Goal: Task Accomplishment & Management: Use online tool/utility

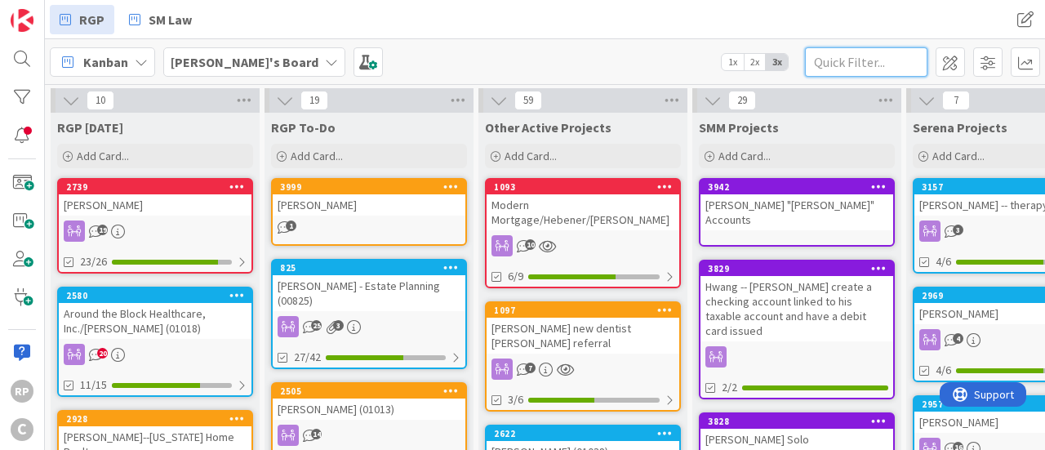
click at [889, 52] on input "text" at bounding box center [866, 61] width 122 height 29
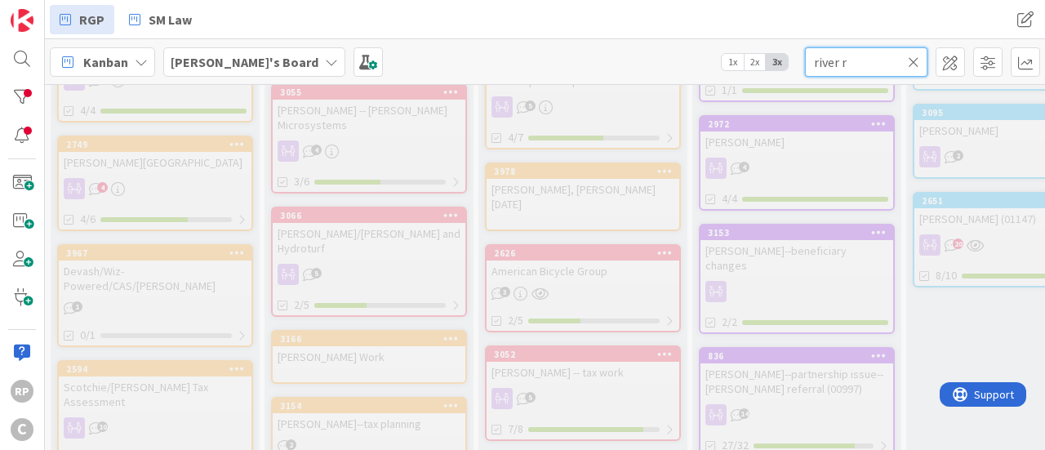
scroll to position [926, 0]
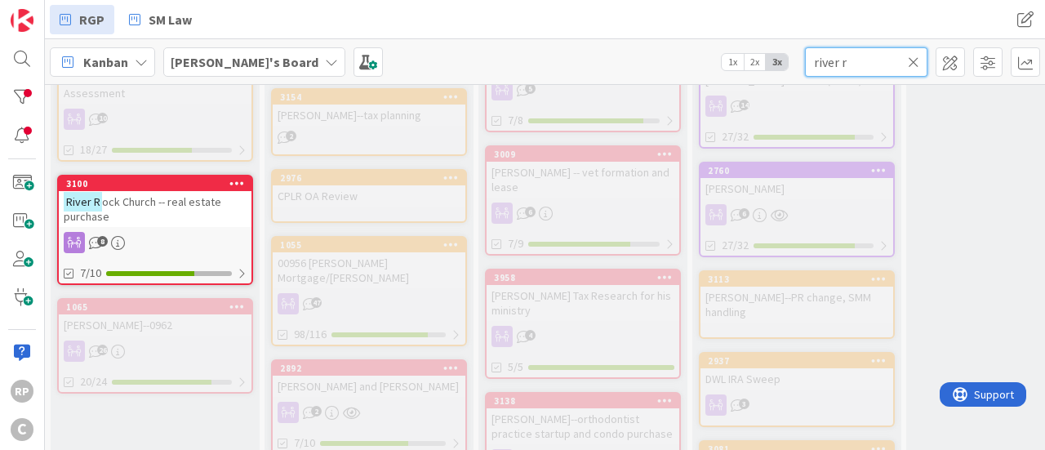
type input "river r"
click at [222, 191] on div "River R ock Church -- real estate purchase" at bounding box center [155, 209] width 193 height 36
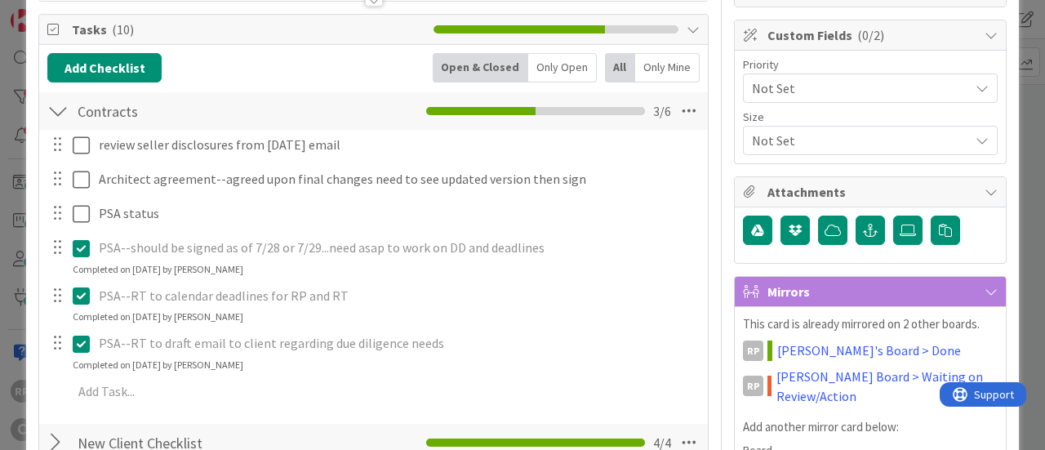
scroll to position [225, 0]
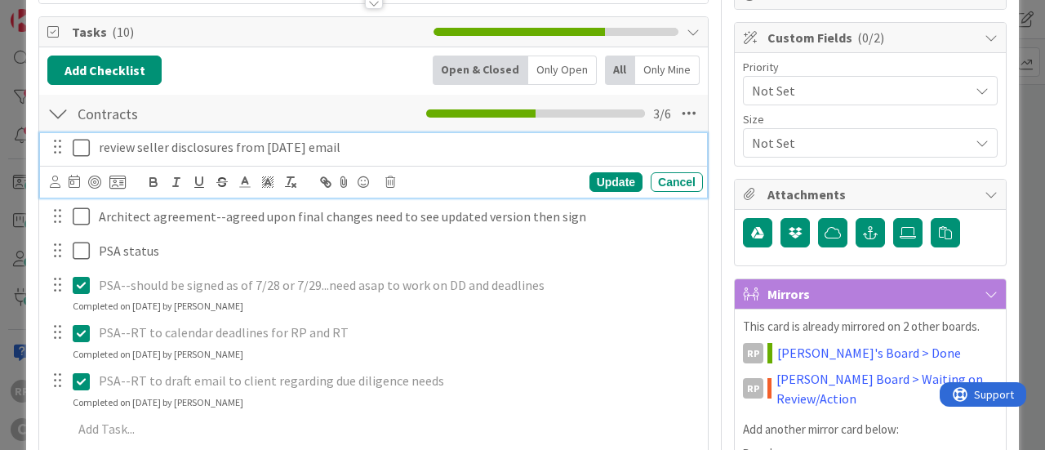
click at [82, 145] on icon at bounding box center [85, 148] width 24 height 20
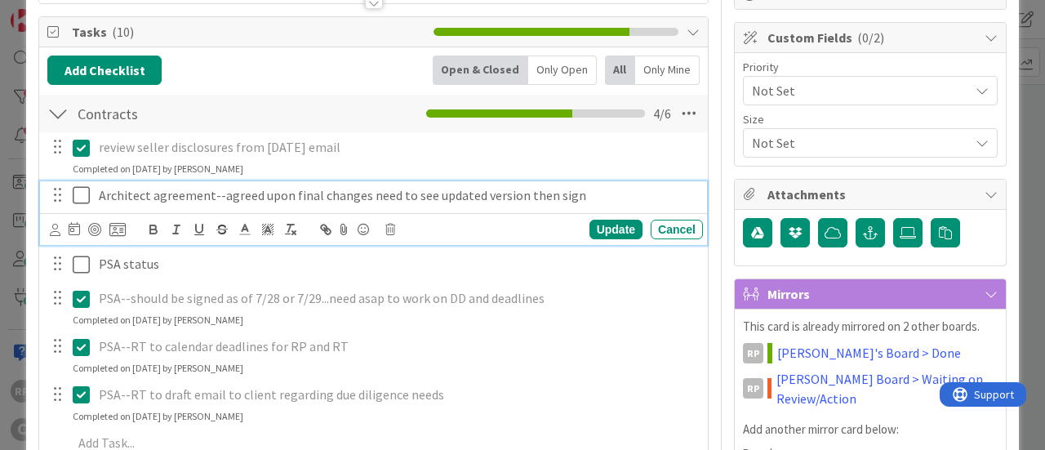
click at [73, 198] on icon at bounding box center [85, 195] width 24 height 20
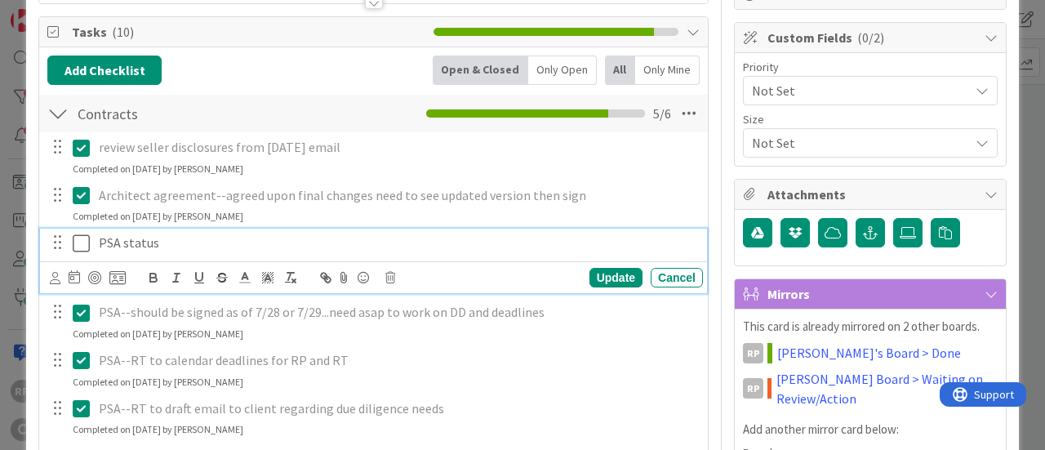
click at [77, 239] on icon at bounding box center [85, 243] width 24 height 20
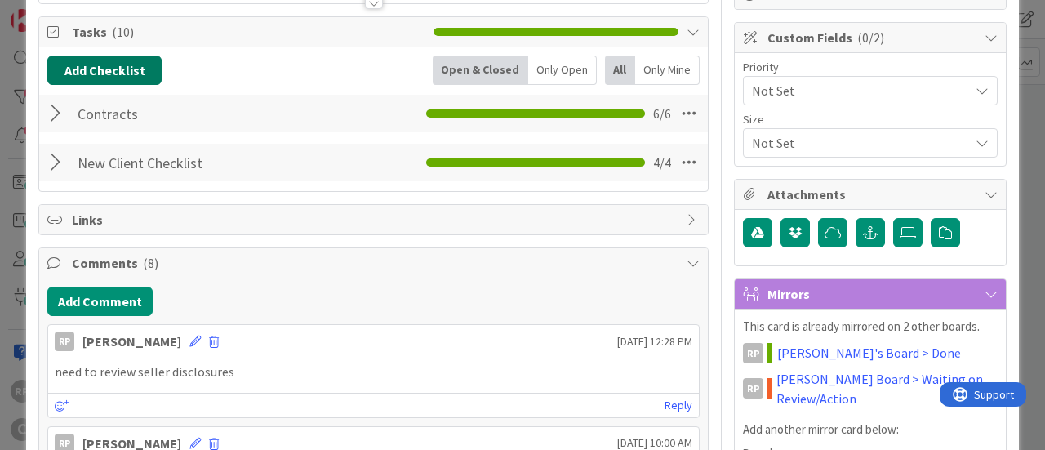
click at [122, 64] on button "Add Checklist" at bounding box center [104, 70] width 114 height 29
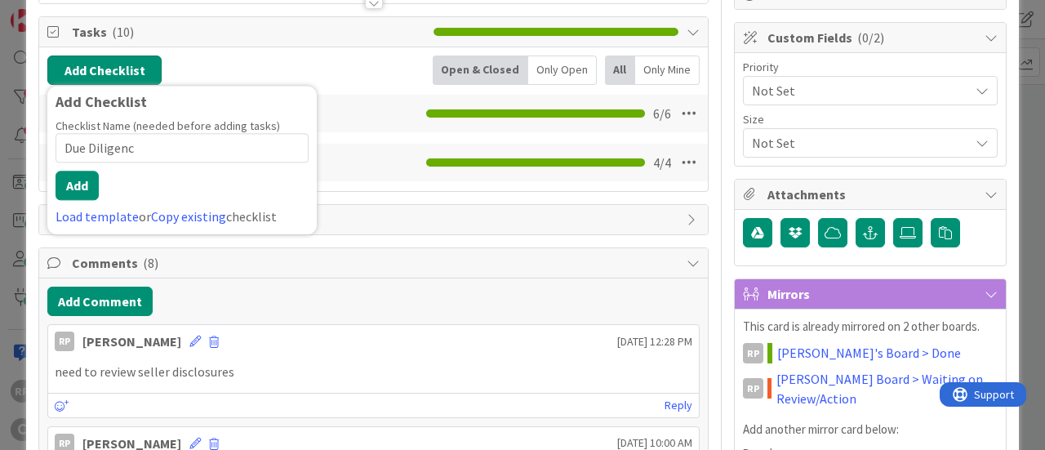
type input "Due Diligence"
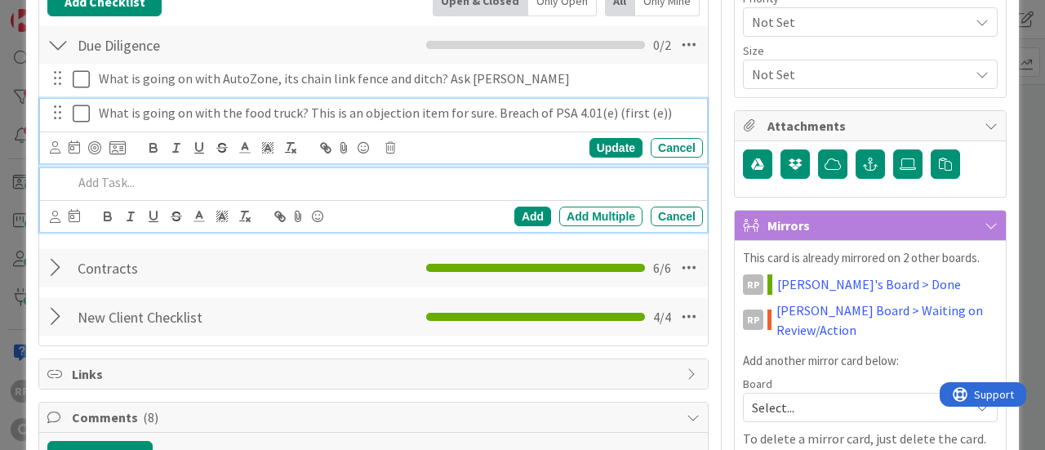
scroll to position [329, 0]
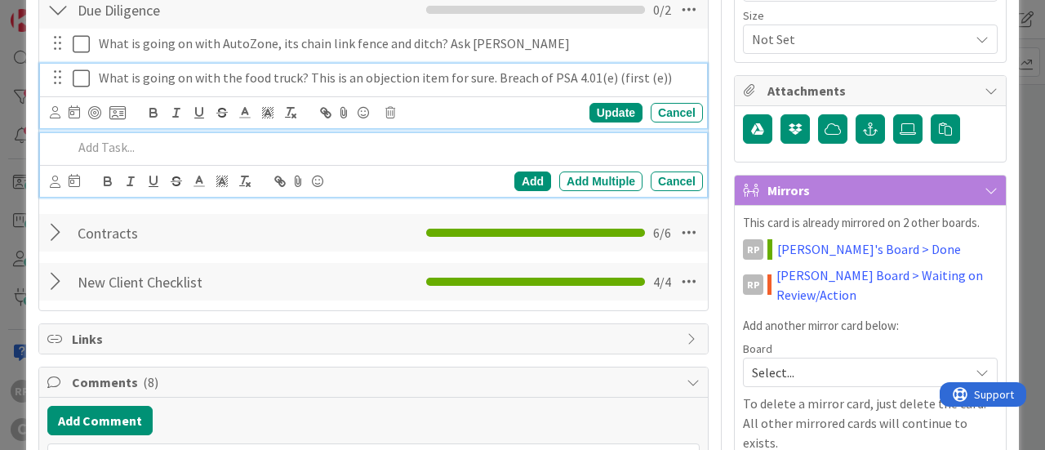
click at [665, 114] on div "What is going on with the food truck? This is an objection item for sure. Breac…" at bounding box center [373, 96] width 667 height 64
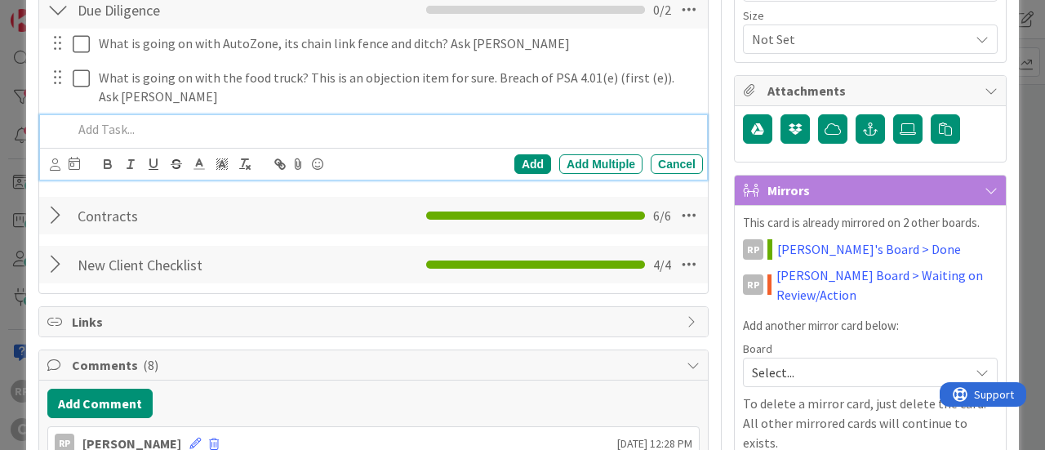
click at [345, 117] on div at bounding box center [384, 129] width 637 height 29
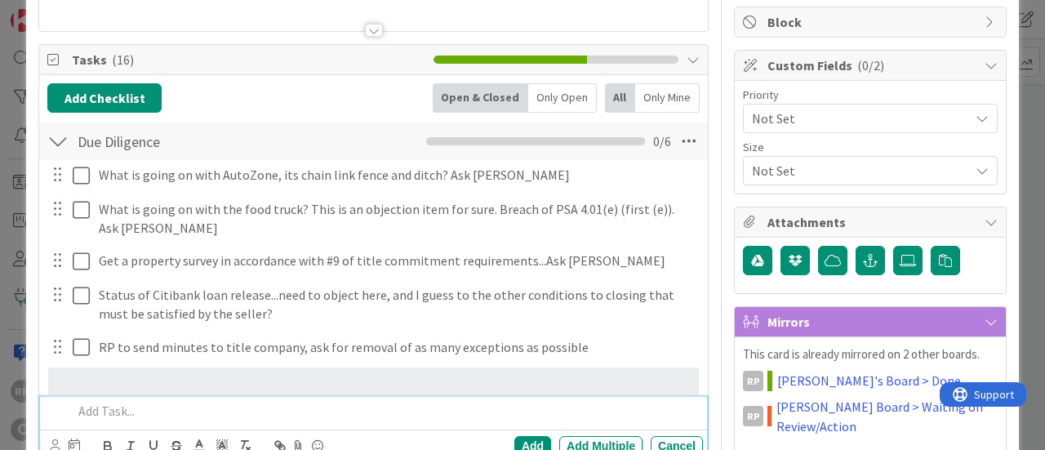
scroll to position [230, 0]
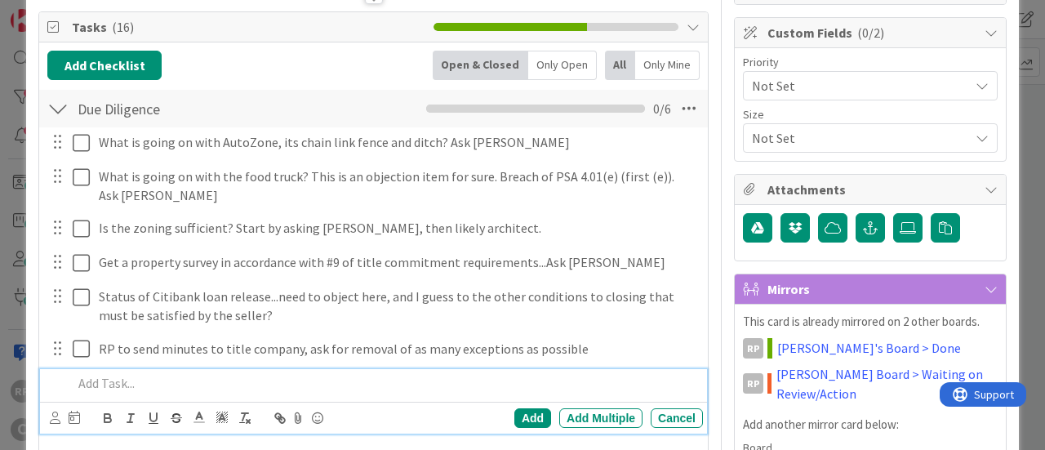
click at [169, 380] on p at bounding box center [385, 383] width 624 height 19
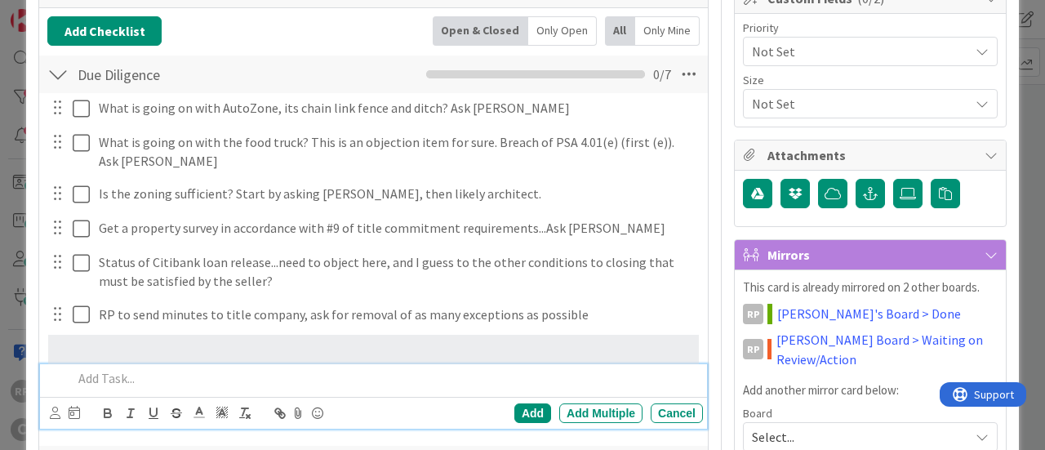
scroll to position [287, 0]
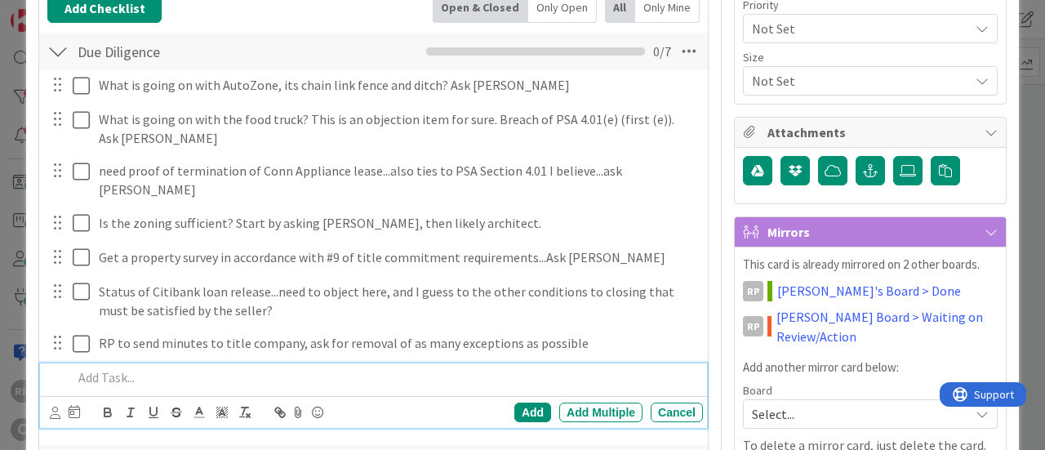
click at [214, 368] on p at bounding box center [385, 377] width 624 height 19
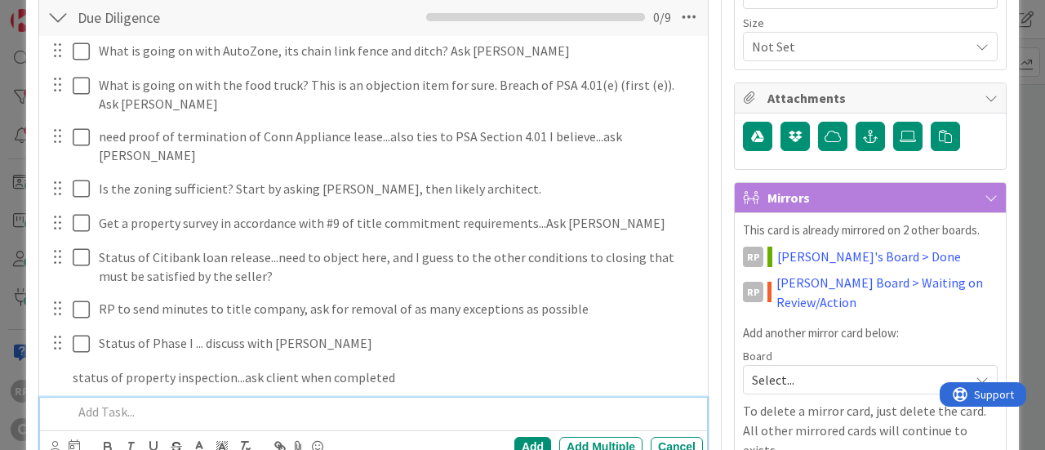
scroll to position [356, 0]
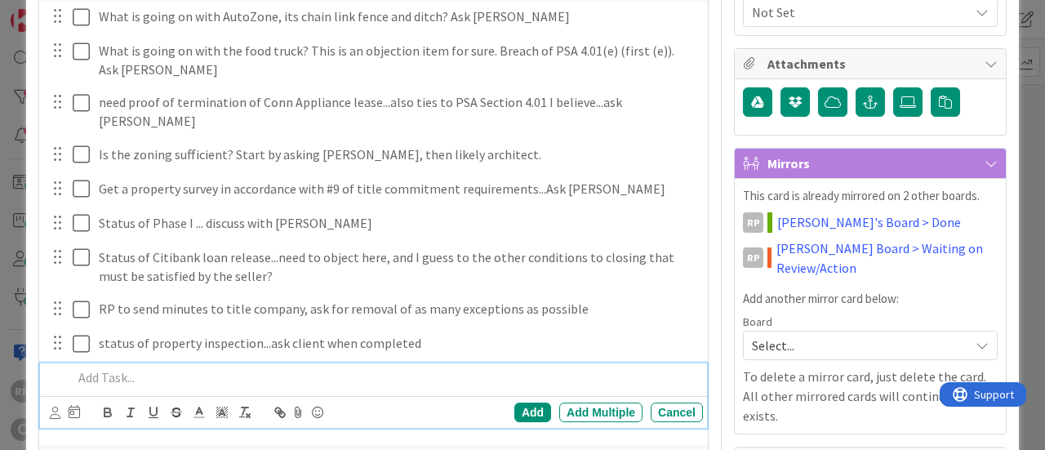
click at [150, 368] on p at bounding box center [385, 377] width 624 height 19
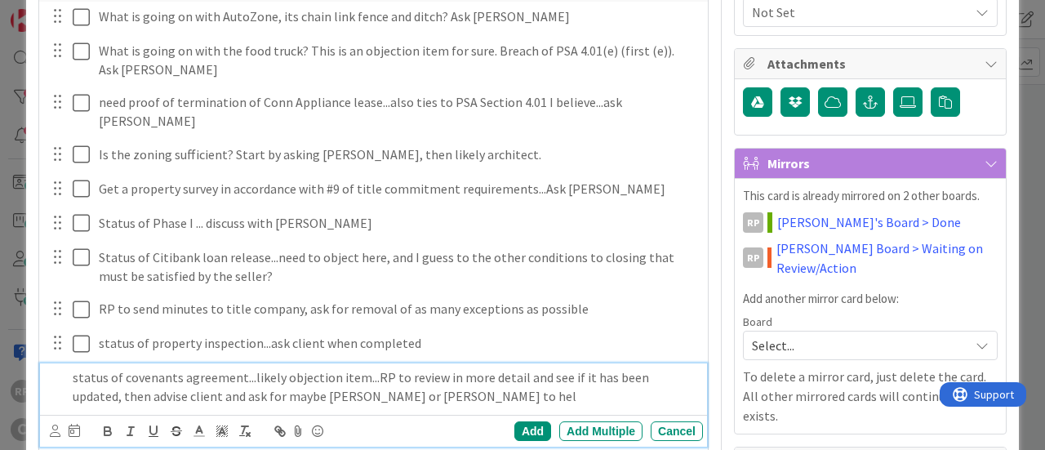
scroll to position [408, 0]
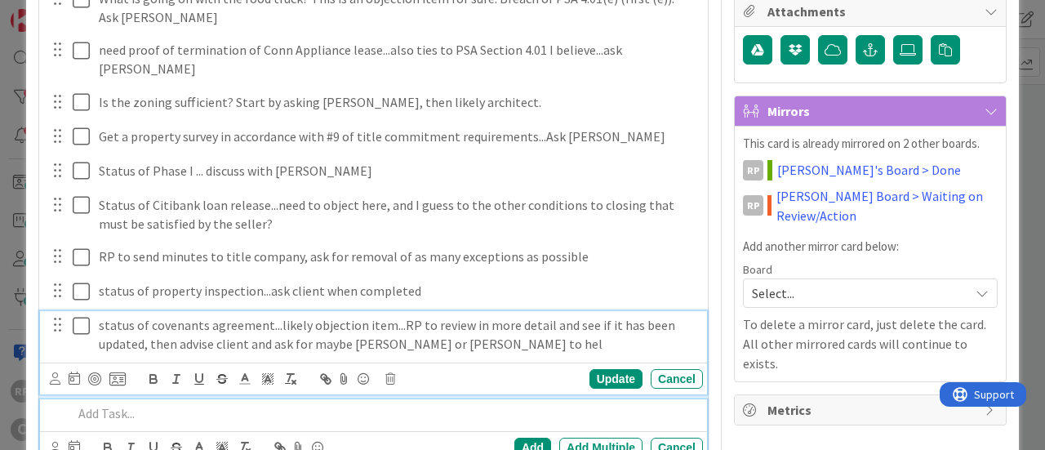
click at [470, 334] on div "status of covenants agreement...likely objection item...RP to review in more de…" at bounding box center [373, 352] width 667 height 82
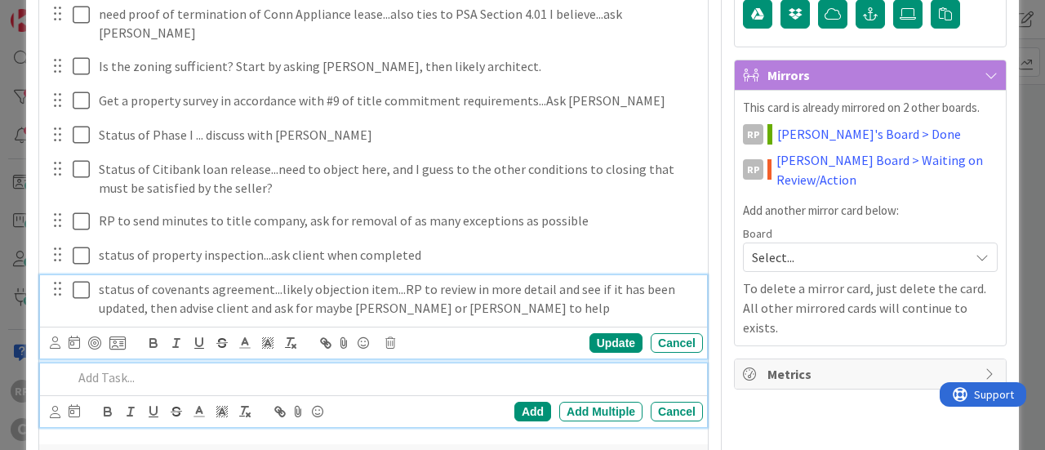
click at [364, 368] on p at bounding box center [385, 377] width 624 height 19
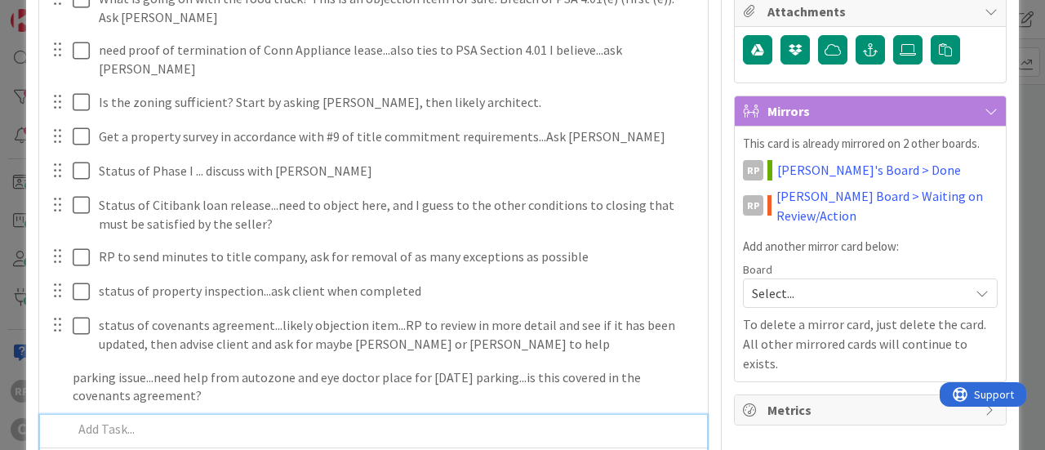
scroll to position [460, 0]
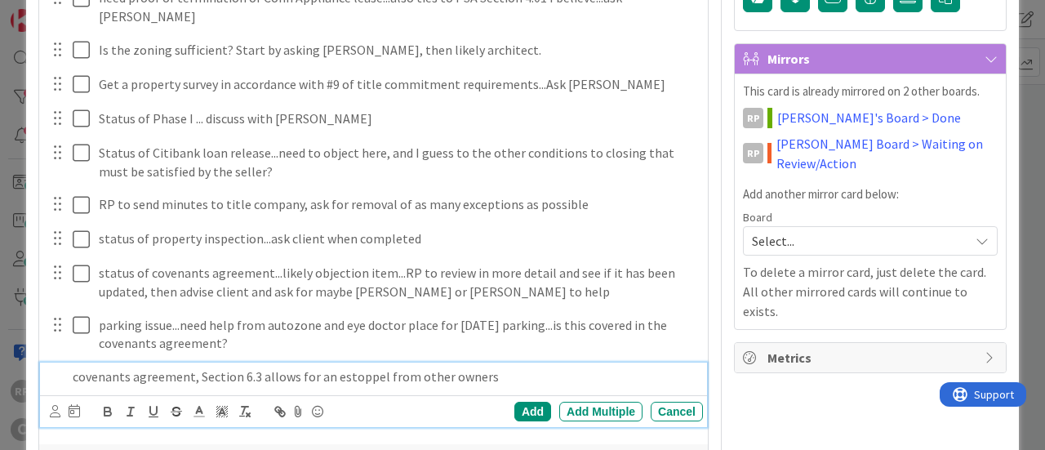
click at [380, 367] on p "covenants agreement, Section 6.3 allows for an estoppel from other owners" at bounding box center [385, 376] width 624 height 19
click at [555, 367] on p "covenants agreement, Section 6.3 allows for an estoppel certificate from other …" at bounding box center [385, 376] width 624 height 19
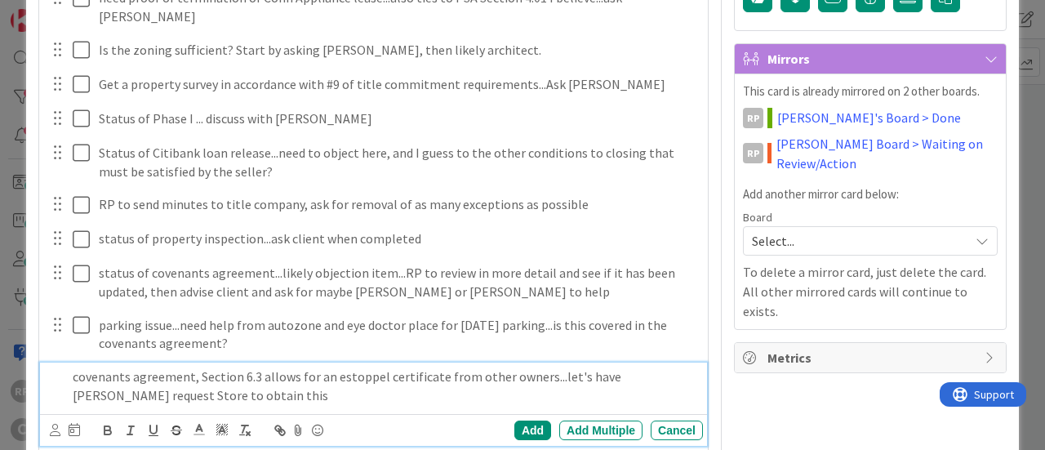
scroll to position [512, 0]
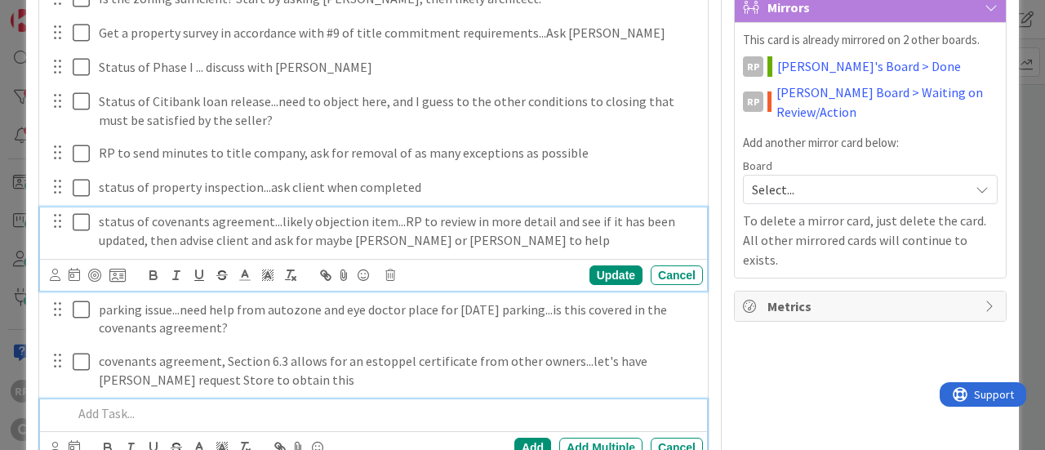
click at [470, 218] on div "status of covenants agreement...likely objection item...RP to review in more de…" at bounding box center [373, 248] width 667 height 82
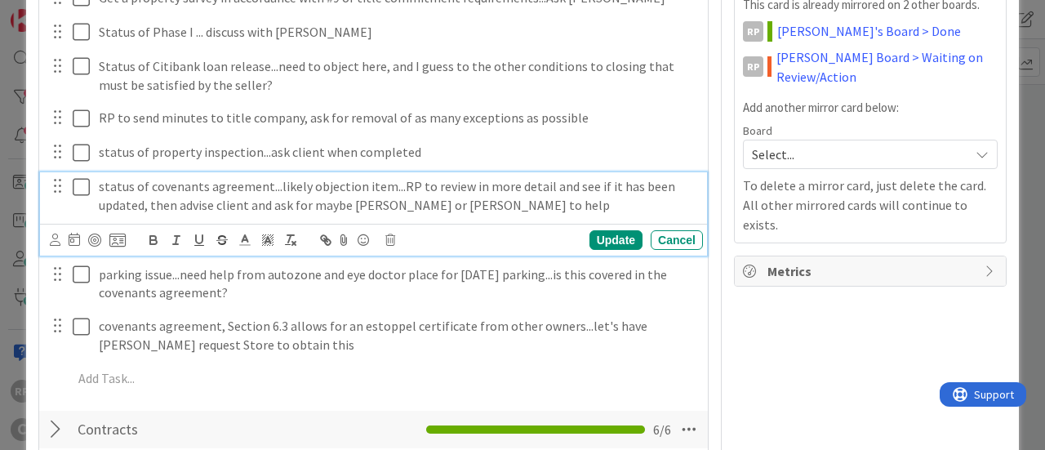
click at [453, 179] on p "status of covenants agreement...likely objection item...RP to review in more de…" at bounding box center [398, 195] width 598 height 37
click at [460, 180] on p "status of covenants agreement...likely objection item...RP to review in more de…" at bounding box center [398, 195] width 598 height 37
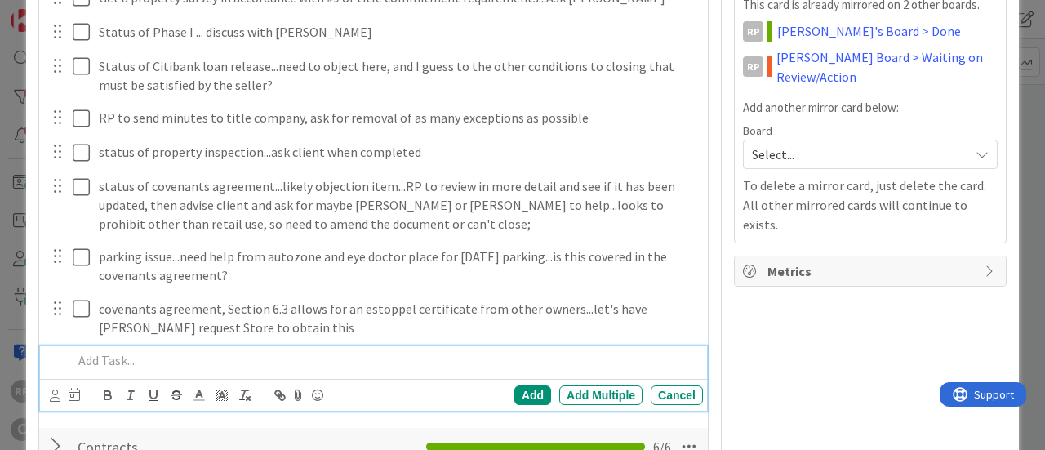
click at [119, 352] on div at bounding box center [384, 360] width 637 height 29
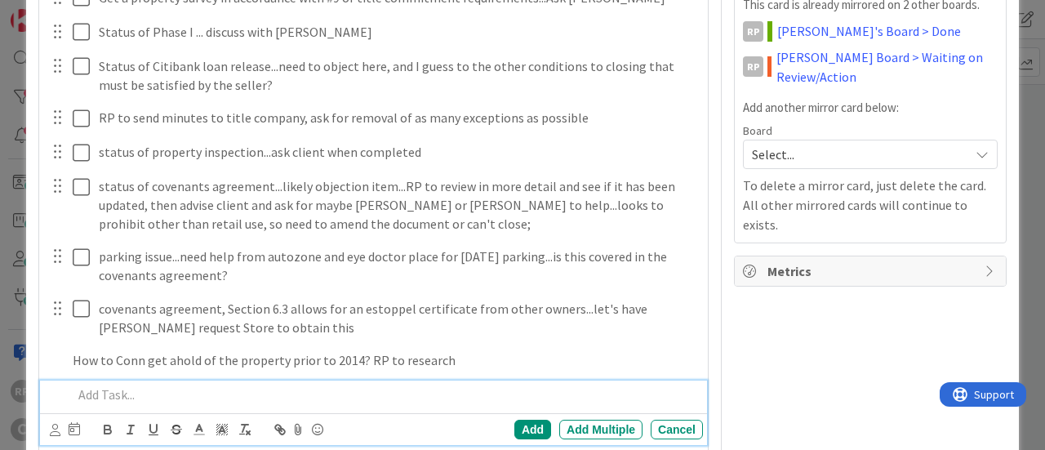
scroll to position [581, 0]
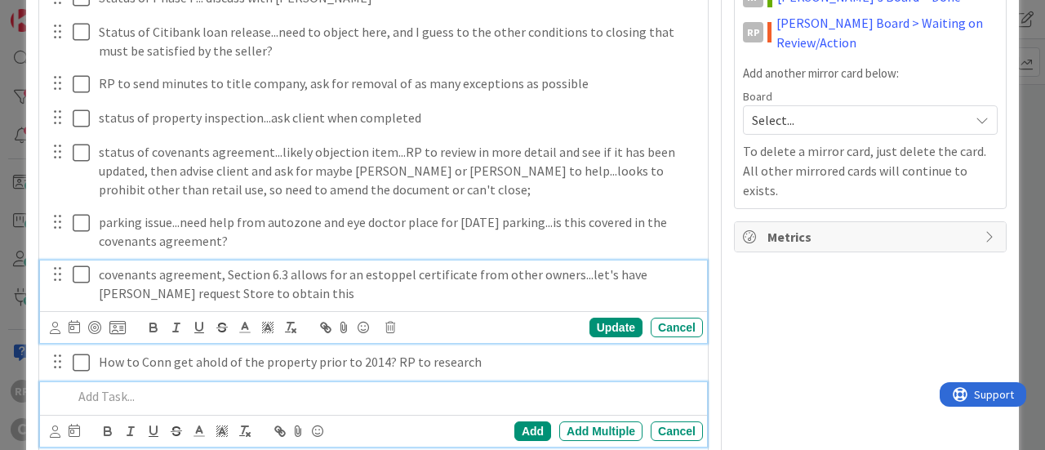
click at [458, 278] on div "covenants agreement, Section 6.3 allows for an estoppel certificate from other …" at bounding box center [373, 301] width 667 height 82
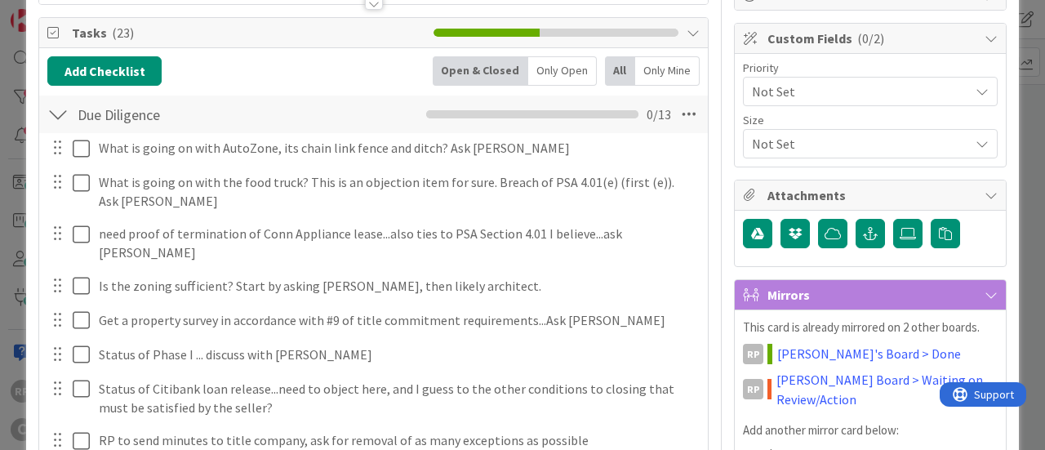
scroll to position [119, 0]
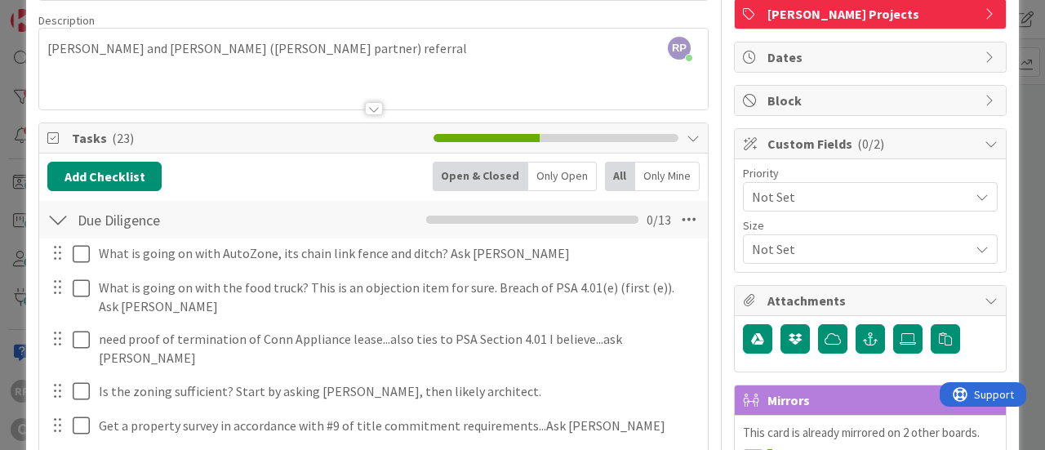
click at [354, 165] on div "Add Checklist Back Open & Closed Only Open All Only Mine" at bounding box center [373, 176] width 652 height 29
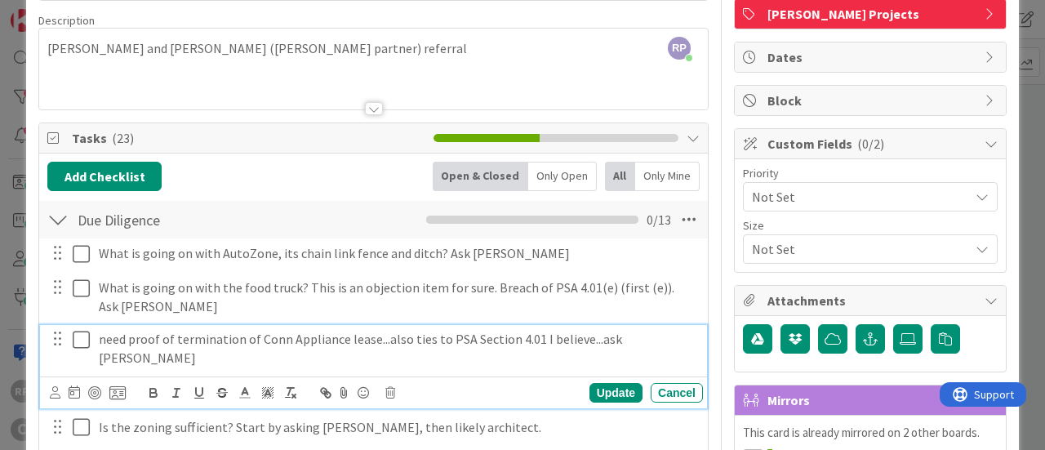
click at [378, 340] on p "need proof of termination of Conn Appliance lease...also ties to PSA Section 4.…" at bounding box center [398, 348] width 598 height 37
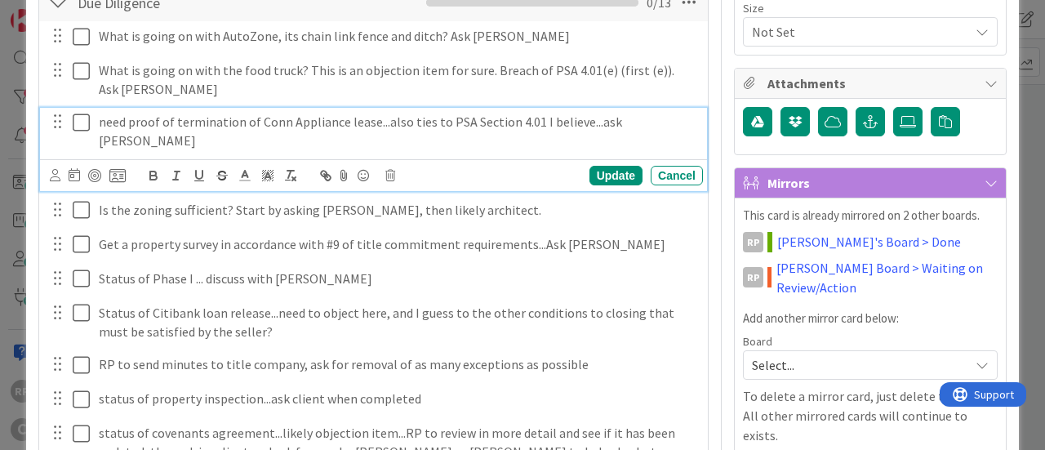
scroll to position [392, 0]
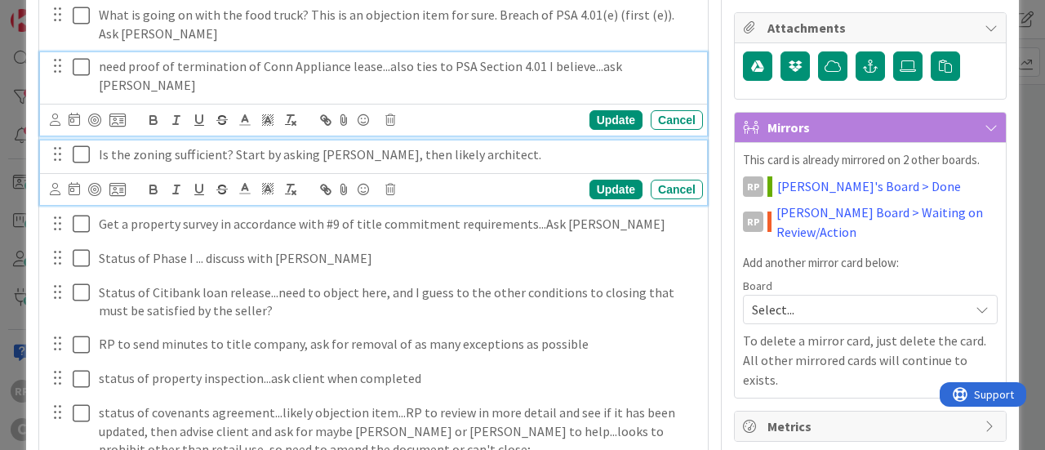
click at [266, 145] on p "Is the zoning sufficient? Start by asking [PERSON_NAME], then likely architect." at bounding box center [398, 154] width 598 height 19
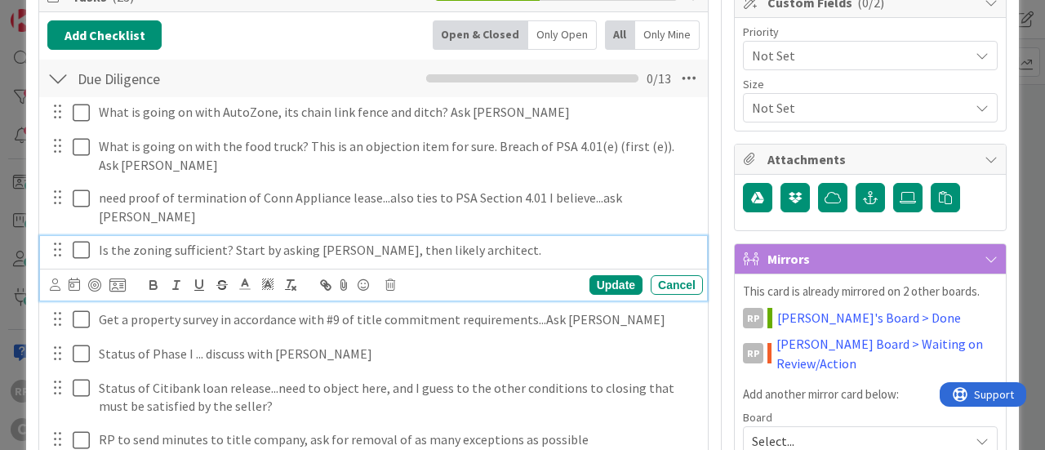
scroll to position [260, 0]
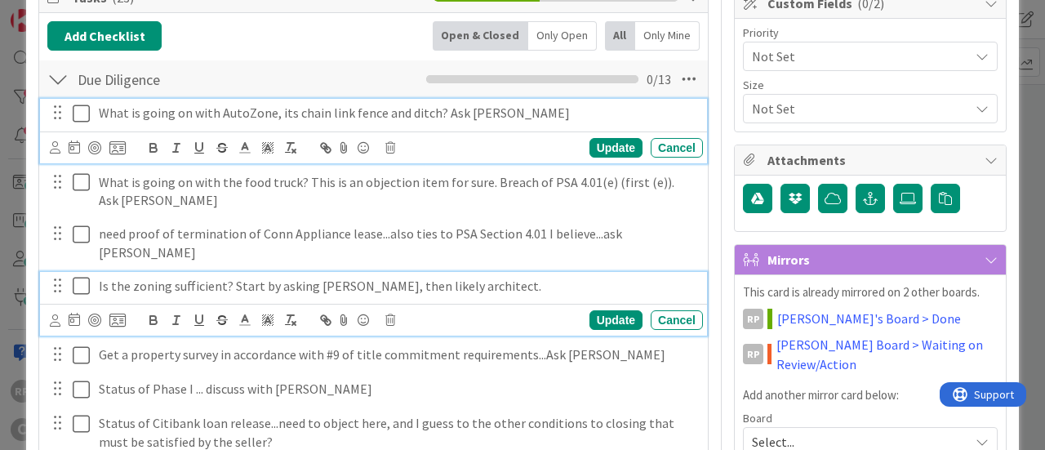
click at [565, 104] on p "What is going on with AutoZone, its chain link fence and ditch? Ask [PERSON_NAM…" at bounding box center [398, 113] width 598 height 19
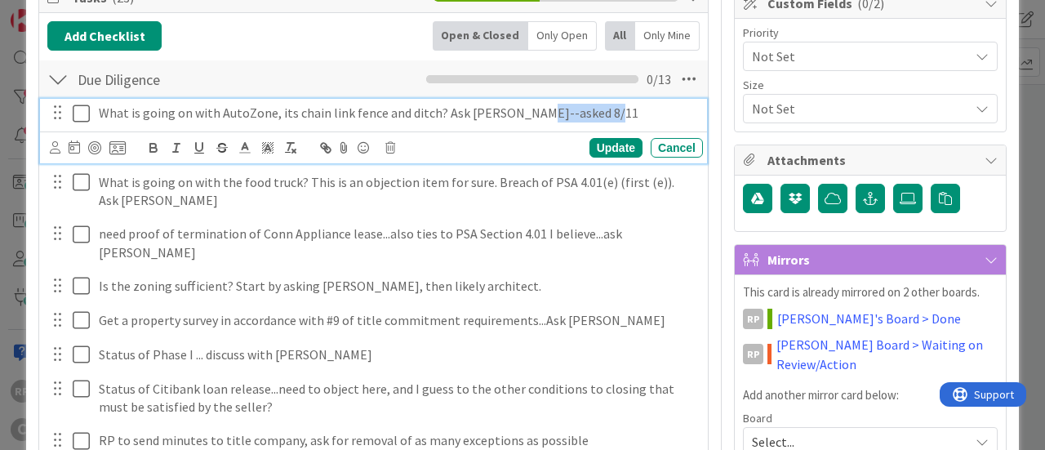
copy p "--asked 8/11"
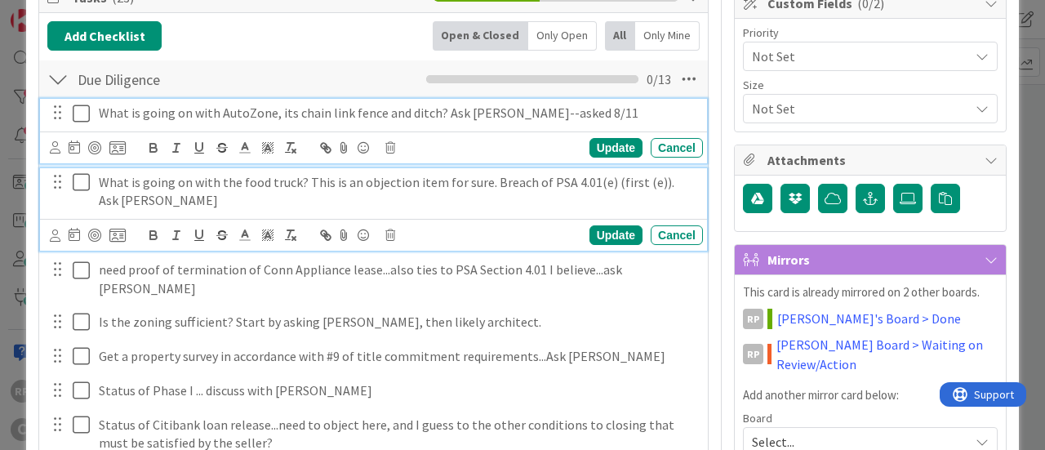
click at [457, 204] on p "What is going on with the food truck? This is an objection item for sure. Breac…" at bounding box center [398, 191] width 598 height 37
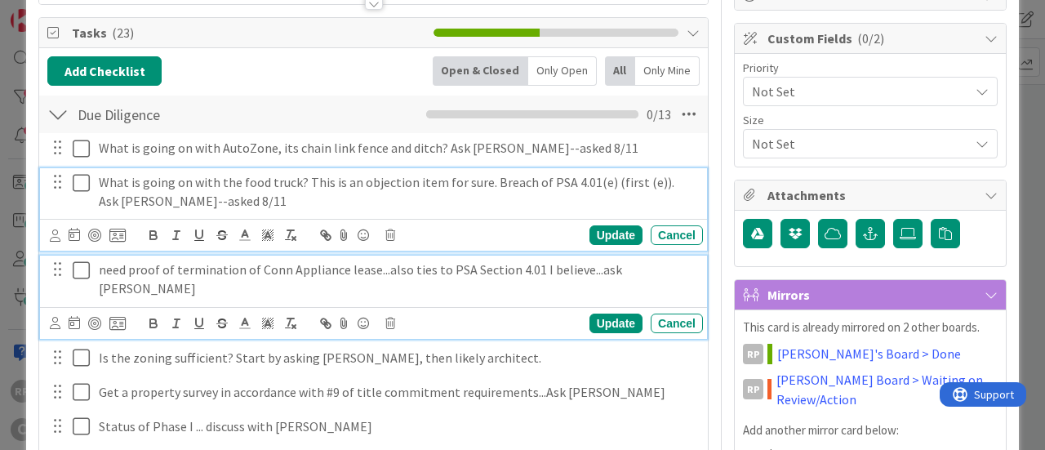
click at [659, 277] on div "need proof of termination of Conn Appliance lease...also ties to PSA Section 4.…" at bounding box center [397, 279] width 611 height 47
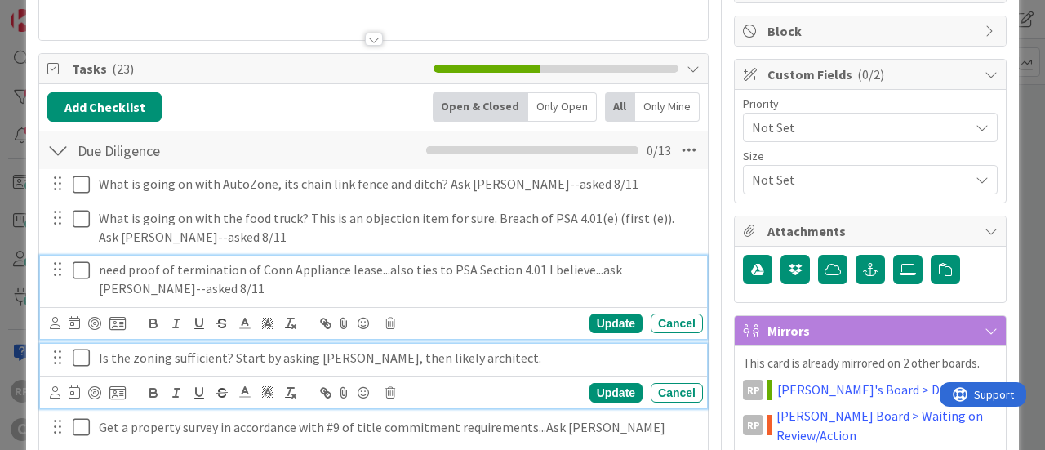
click at [451, 362] on p "Is the zoning sufficient? Start by asking [PERSON_NAME], then likely architect." at bounding box center [398, 358] width 598 height 19
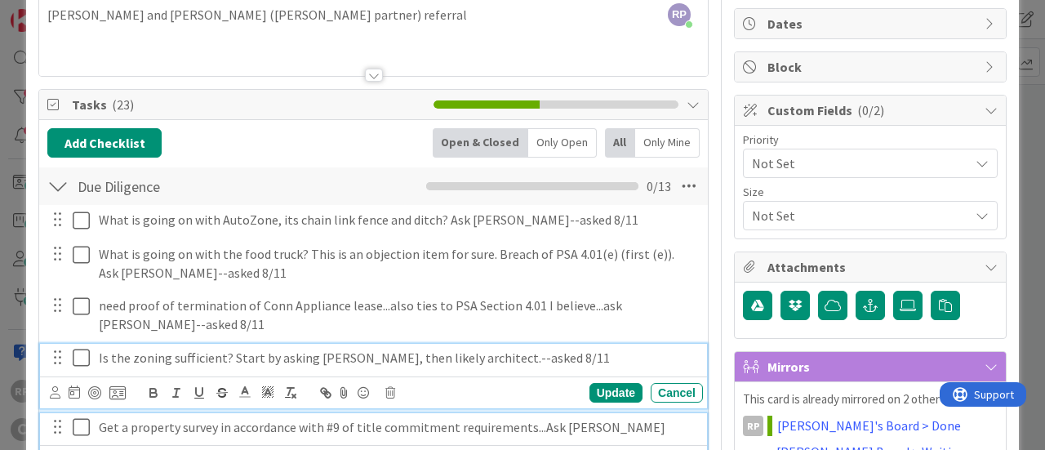
click at [606, 425] on p "Get a property survey in accordance with #9 of title commitment requirements...…" at bounding box center [398, 427] width 598 height 19
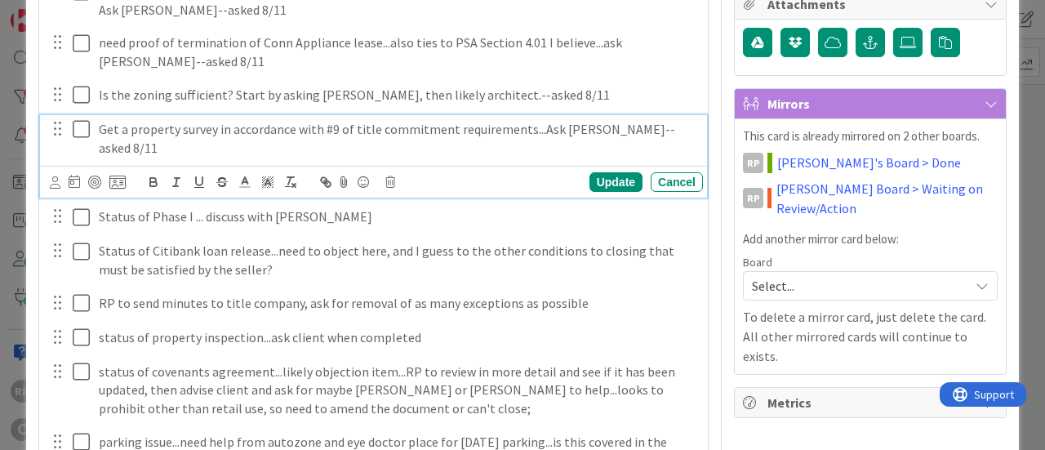
scroll to position [418, 0]
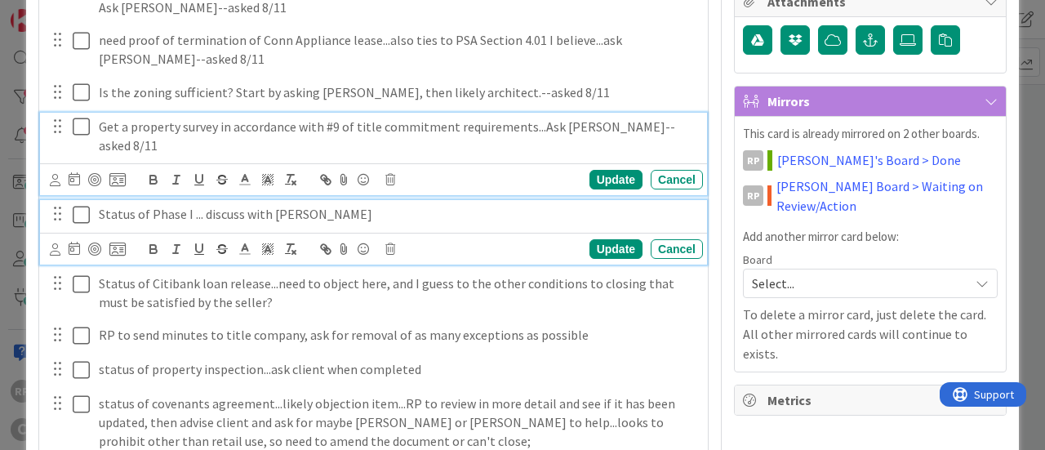
click at [303, 205] on p "Status of Phase I ... discuss with [PERSON_NAME]" at bounding box center [398, 214] width 598 height 19
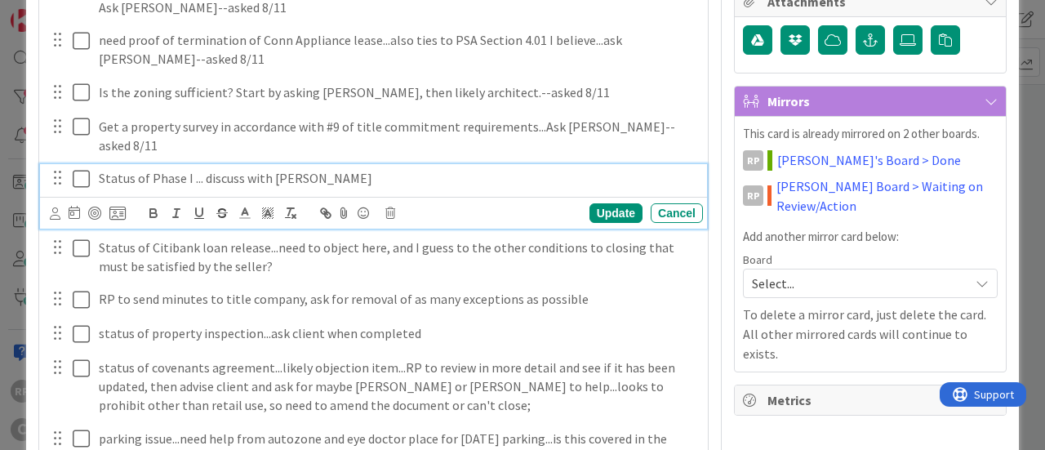
scroll to position [384, 0]
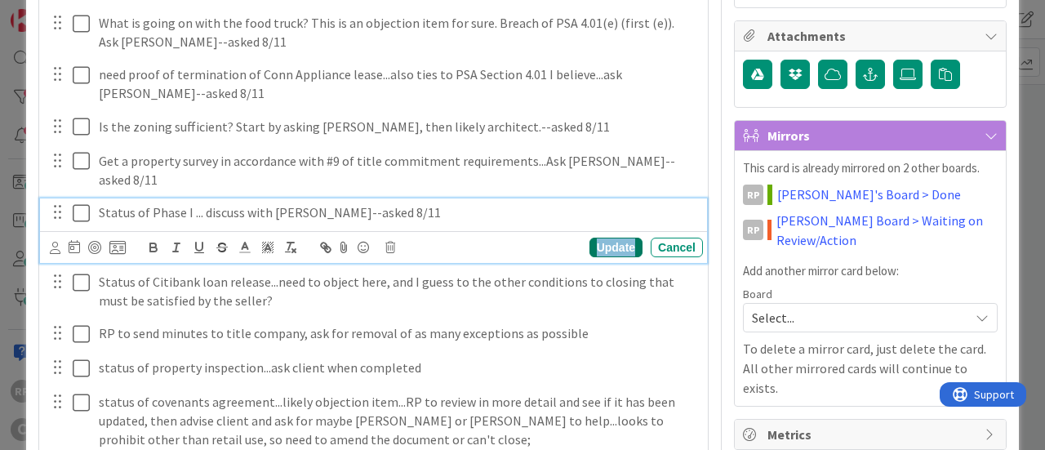
click at [599, 238] on div "Update" at bounding box center [615, 248] width 53 height 20
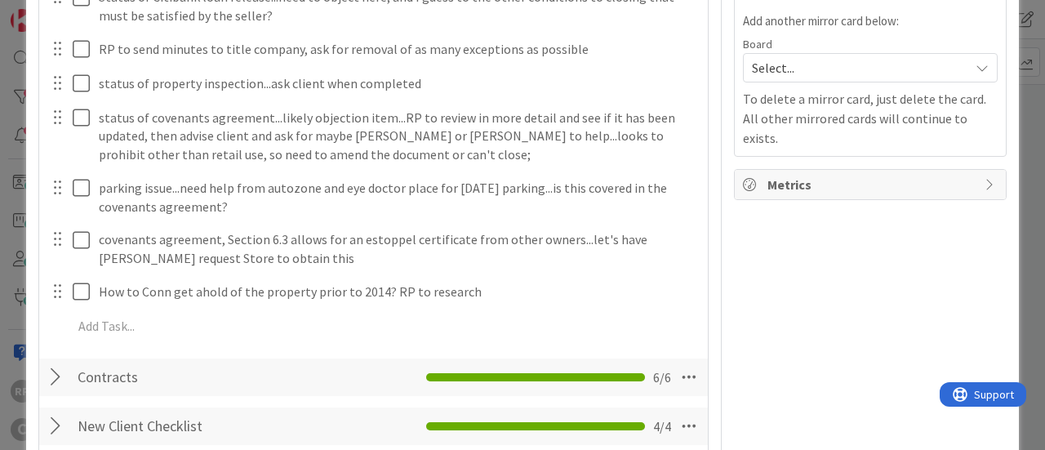
scroll to position [645, 0]
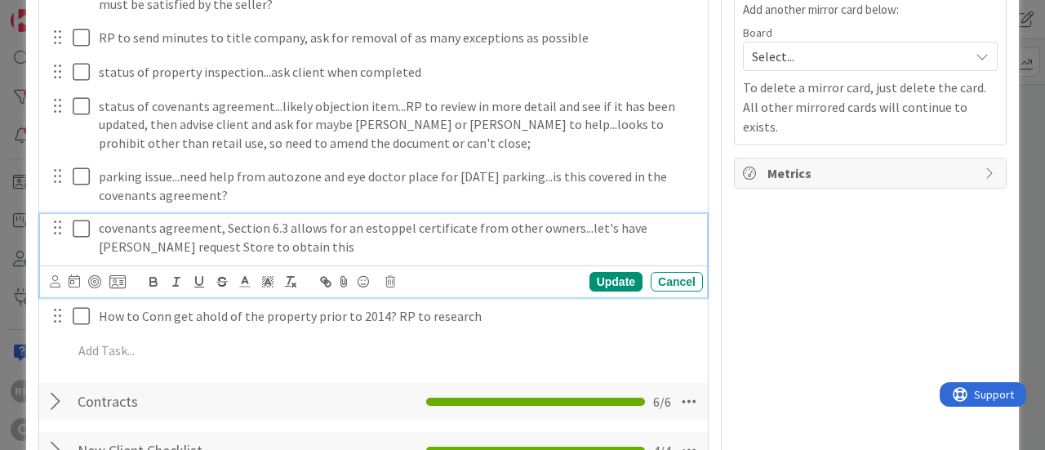
click at [603, 219] on p "covenants agreement, Section 6.3 allows for an estoppel certificate from other …" at bounding box center [398, 237] width 598 height 37
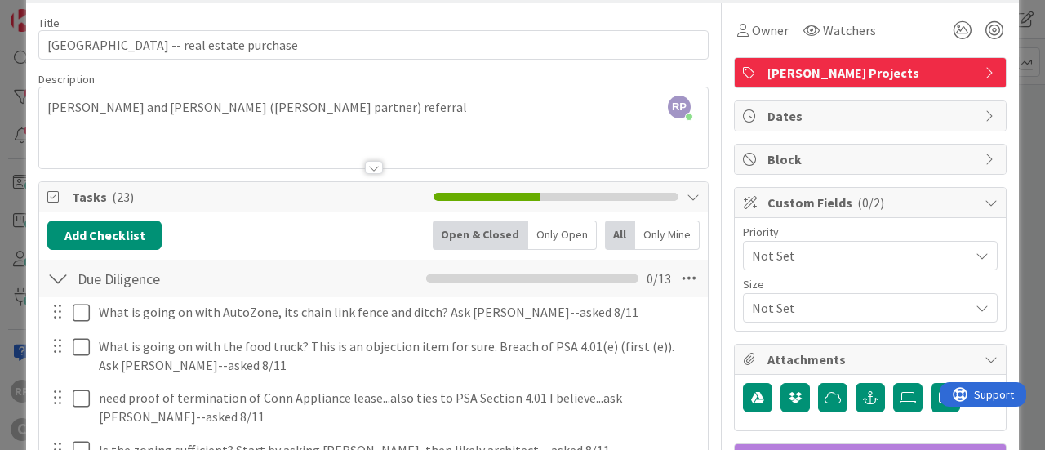
scroll to position [0, 0]
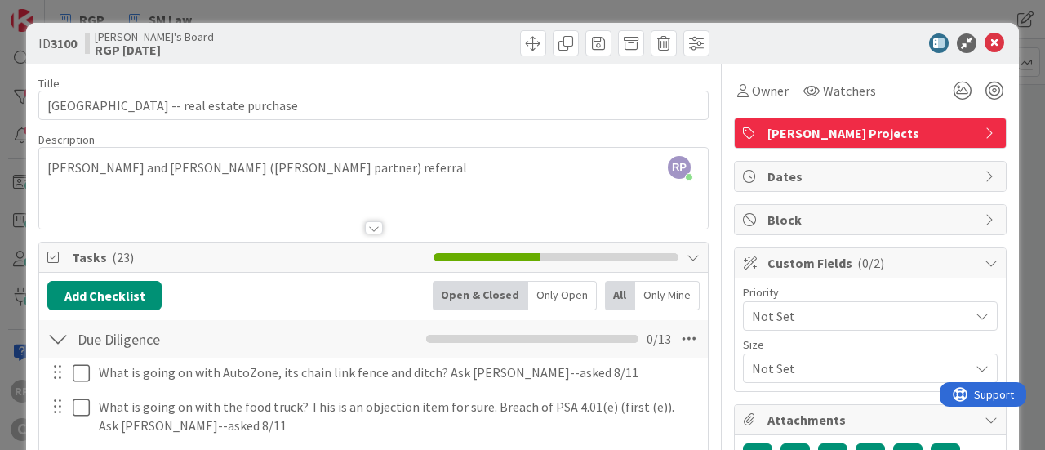
click at [989, 42] on icon at bounding box center [995, 43] width 20 height 20
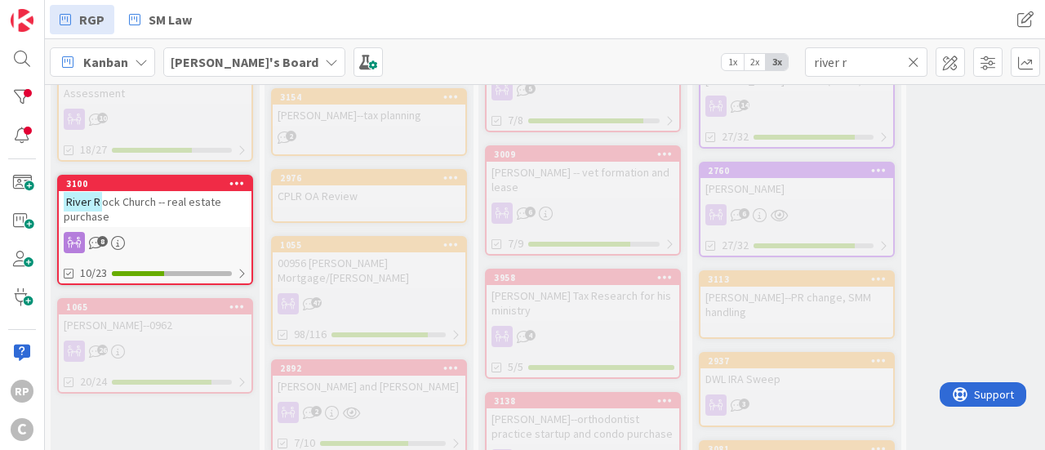
click at [915, 66] on icon at bounding box center [913, 62] width 11 height 15
